Goal: Use online tool/utility: Utilize a website feature to perform a specific function

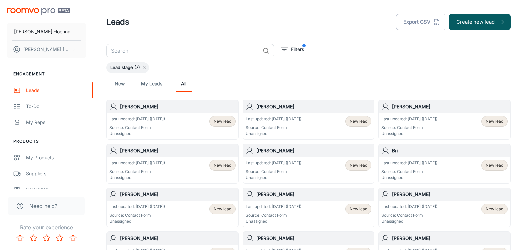
click at [34, 8] on img "scrollable content" at bounding box center [39, 11] width 64 height 7
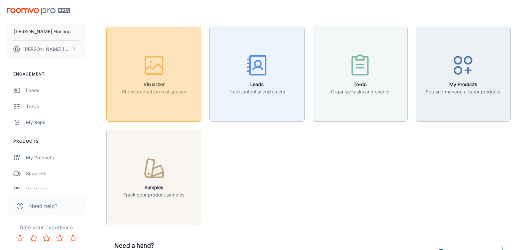
click at [162, 101] on button "Visualizer Show products in real spaces" at bounding box center [153, 74] width 95 height 95
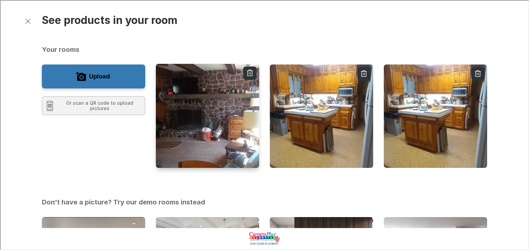
click at [216, 124] on img "button" at bounding box center [207, 115] width 104 height 105
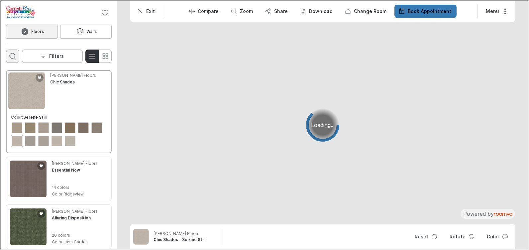
click at [16, 54] on icon "Open search box" at bounding box center [12, 56] width 8 height 8
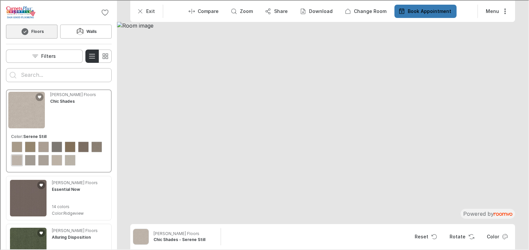
click at [47, 74] on input "Enter products to search for" at bounding box center [58, 74] width 76 height 11
click at [6, 68] on button "Search for products" at bounding box center [12, 74] width 13 height 13
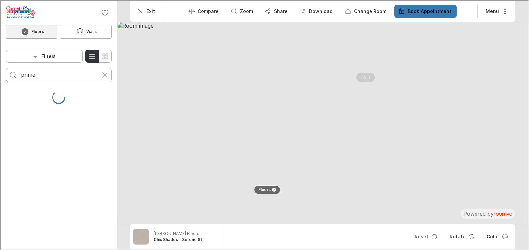
click at [44, 76] on input "prime" at bounding box center [58, 74] width 76 height 11
type input "prime premium"
click at [6, 68] on button "Search for products" at bounding box center [12, 74] width 13 height 13
drag, startPoint x: 61, startPoint y: 74, endPoint x: 2, endPoint y: 67, distance: 58.9
click at [2, 67] on div "0 Floors Walls Filters prime premium" at bounding box center [58, 43] width 116 height 87
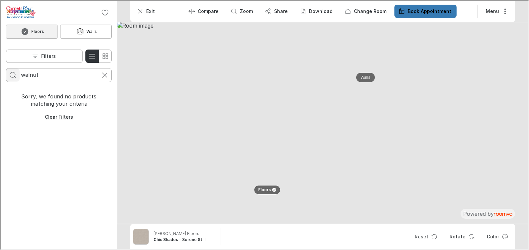
type input "walnut"
click at [6, 68] on button "Search for products" at bounding box center [12, 74] width 13 height 13
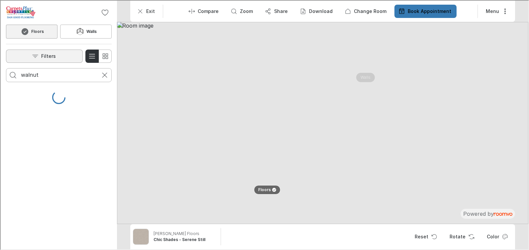
click at [78, 59] on button "Filters" at bounding box center [43, 55] width 77 height 13
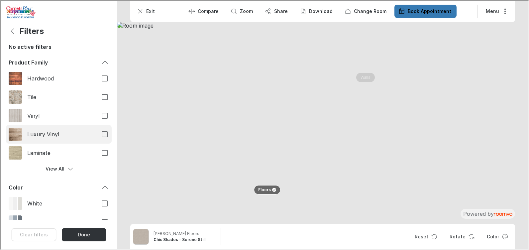
click at [101, 135] on input "Luxury Vinyl" at bounding box center [104, 134] width 14 height 14
checkbox input "true"
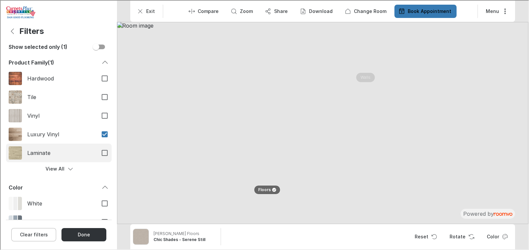
click at [97, 153] on input "Laminate" at bounding box center [104, 152] width 14 height 14
click at [99, 152] on input "Laminate" at bounding box center [104, 152] width 14 height 14
checkbox input "false"
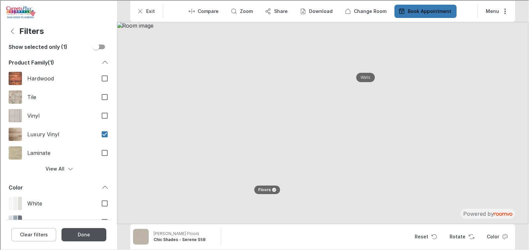
click at [82, 236] on button "Done" at bounding box center [83, 233] width 45 height 13
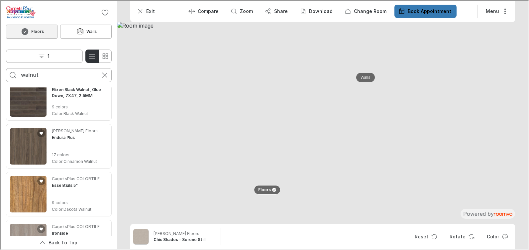
scroll to position [898, 0]
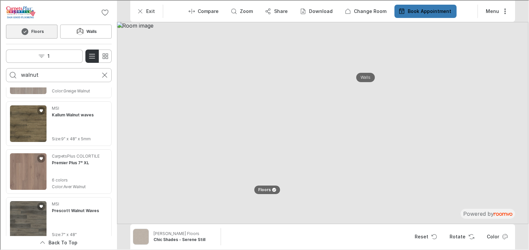
click at [41, 75] on input "walnut" at bounding box center [58, 74] width 76 height 11
type input "w"
click at [6, 68] on button "Search for products" at bounding box center [12, 74] width 13 height 13
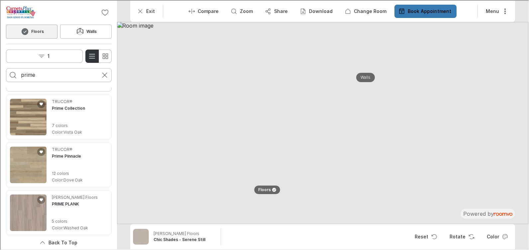
scroll to position [48, 0]
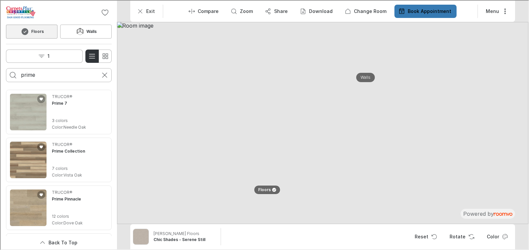
click at [45, 75] on input "prime" at bounding box center [58, 74] width 76 height 11
type input "prime premium"
click at [6, 68] on button "Search for products" at bounding box center [12, 74] width 13 height 13
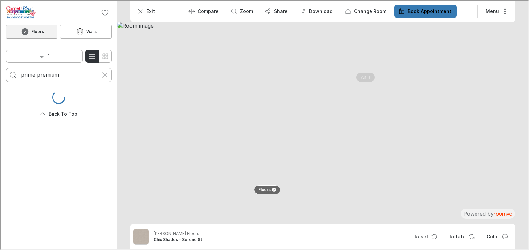
scroll to position [0, 0]
click at [65, 117] on p "Clear Filters" at bounding box center [58, 116] width 28 height 7
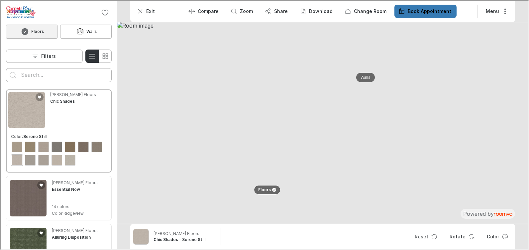
click at [59, 76] on input "Enter products to search for" at bounding box center [58, 74] width 76 height 11
type input "walnut groove"
click at [6, 68] on button "Search for products" at bounding box center [12, 74] width 13 height 13
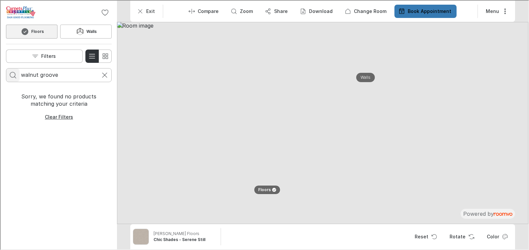
drag, startPoint x: 61, startPoint y: 77, endPoint x: 18, endPoint y: 74, distance: 43.0
click at [18, 74] on form "walnut groove" at bounding box center [58, 74] width 106 height 14
type input "brown derby"
click at [6, 68] on button "Search for products" at bounding box center [12, 74] width 13 height 13
